Goal: Check status: Check status

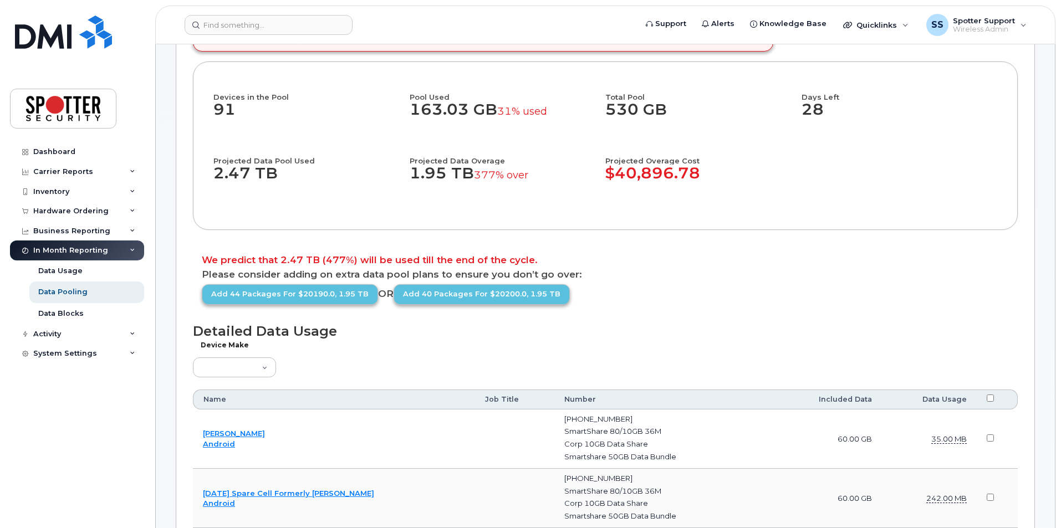
scroll to position [333, 0]
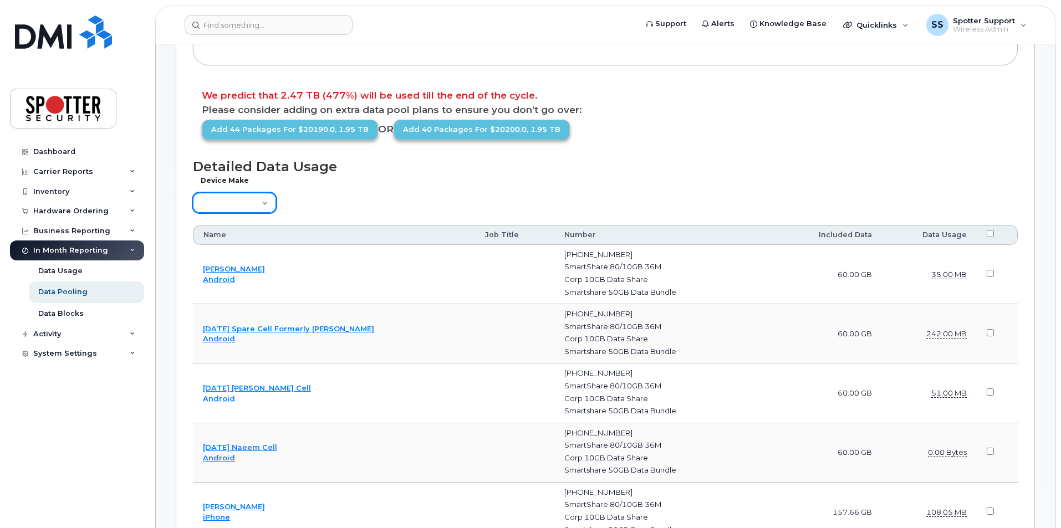
click at [223, 209] on select "Aircard Android Blackberry Cell Phone GPS HUB iPhone Laptop Mike Modem Pager Ta…" at bounding box center [234, 203] width 83 height 20
click at [242, 204] on select "Aircard Android Blackberry Cell Phone GPS HUB iPhone Laptop Mike Modem Pager Ta…" at bounding box center [234, 203] width 83 height 20
click at [193, 193] on select "Aircard Android Blackberry Cell Phone GPS HUB iPhone Laptop Mike Modem Pager Ta…" at bounding box center [234, 203] width 83 height 20
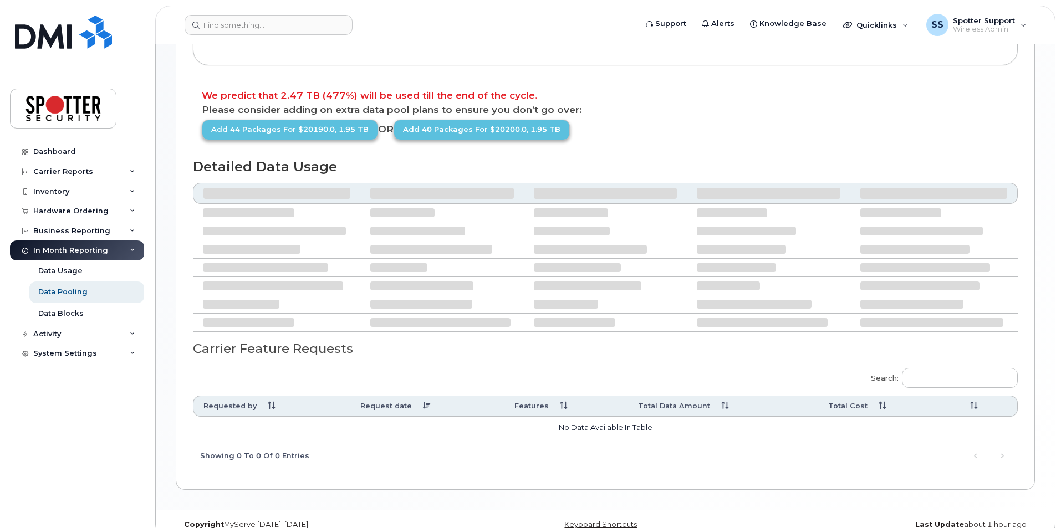
select select "5"
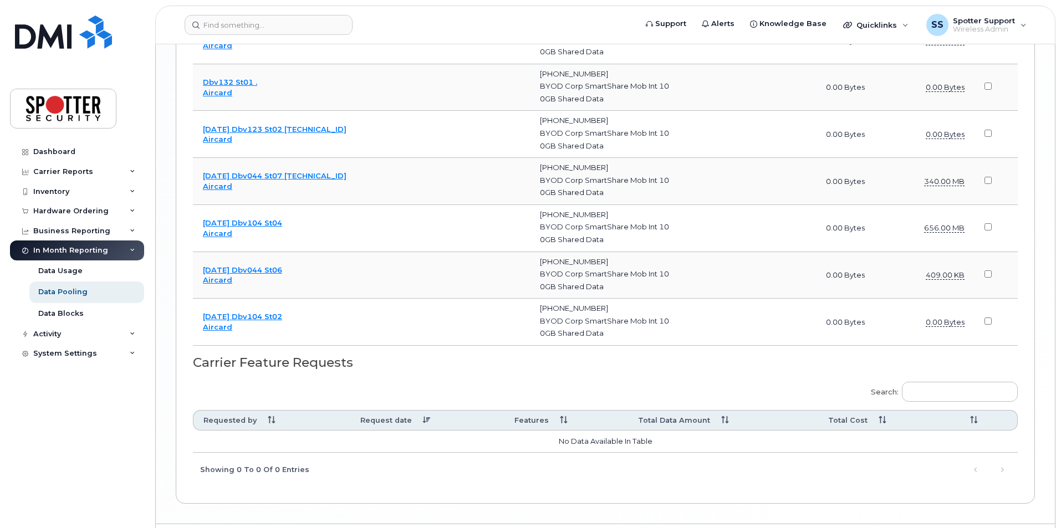
scroll to position [2013, 0]
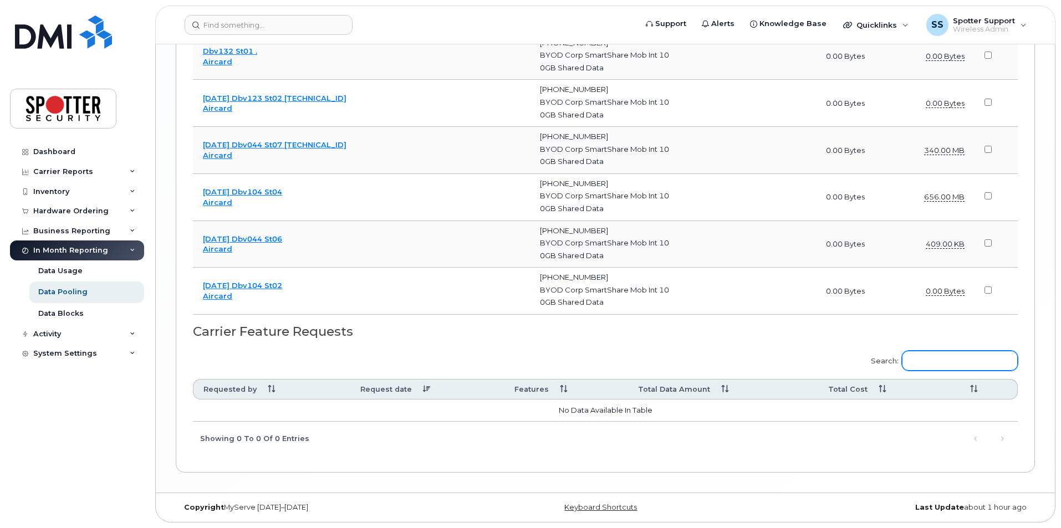
click at [979, 360] on input "Search:" at bounding box center [960, 361] width 116 height 20
paste input "4169856849"
type input "4169856849"
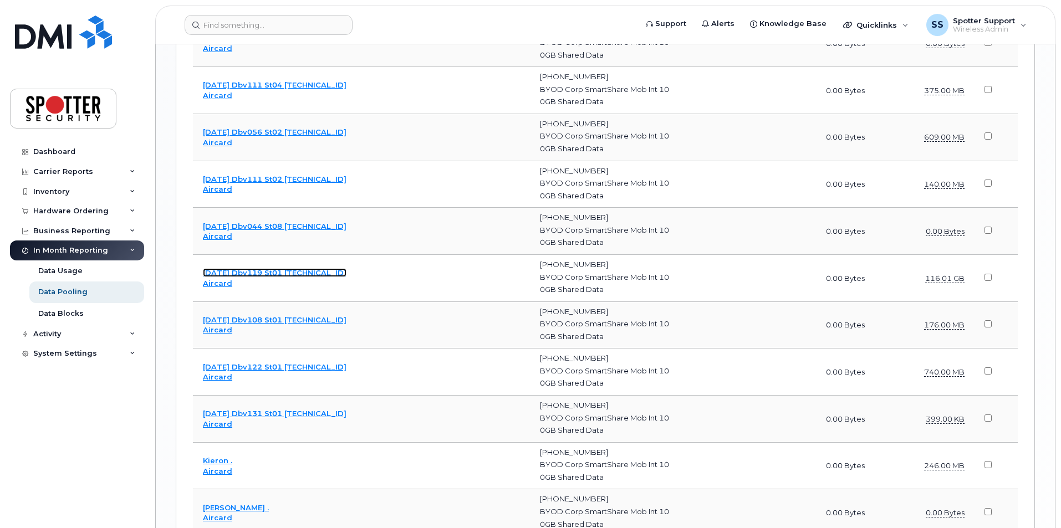
click at [244, 272] on link "[DATE] Dbv119 St01 [TECHNICAL_ID]" at bounding box center [275, 272] width 144 height 9
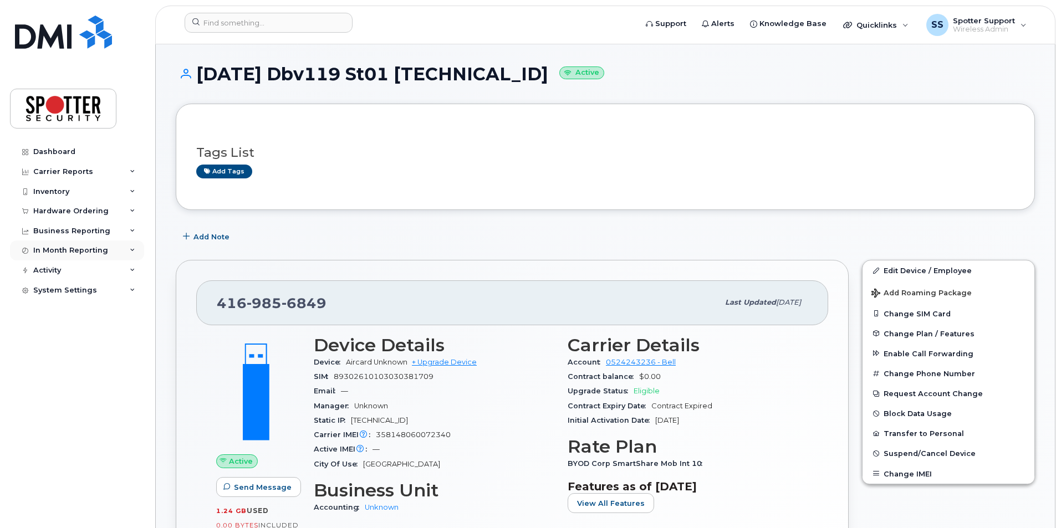
click at [80, 252] on div "In Month Reporting" at bounding box center [70, 250] width 75 height 9
click at [70, 292] on div "Data Pooling" at bounding box center [62, 292] width 49 height 10
